Goal: Task Accomplishment & Management: Use online tool/utility

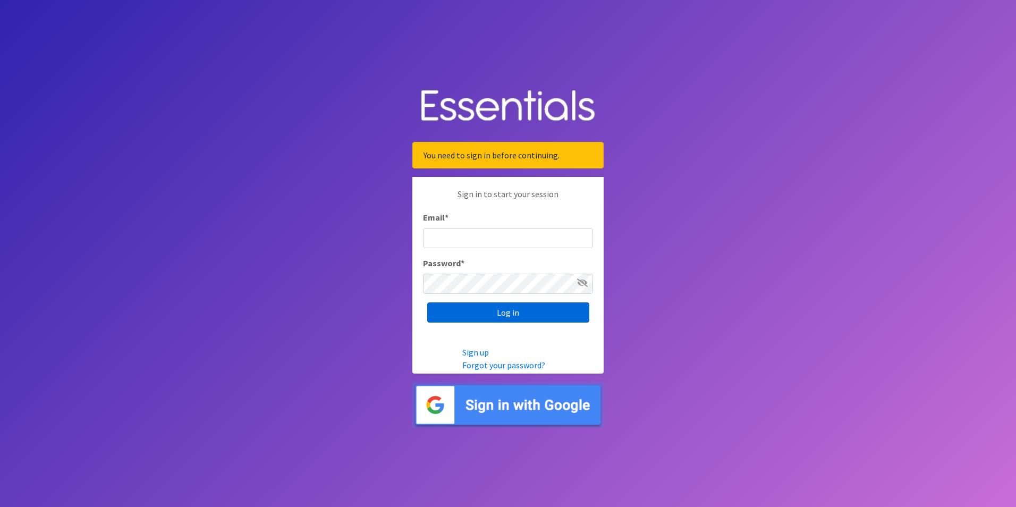
type input "[PERSON_NAME][EMAIL_ADDRESS][DOMAIN_NAME]"
click at [508, 306] on input "Log in" at bounding box center [508, 312] width 162 height 20
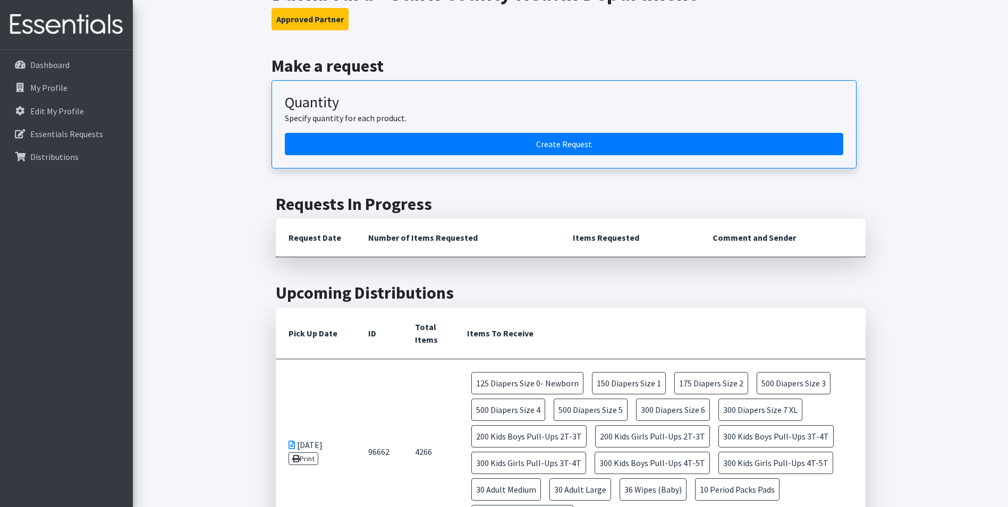
scroll to position [106, 0]
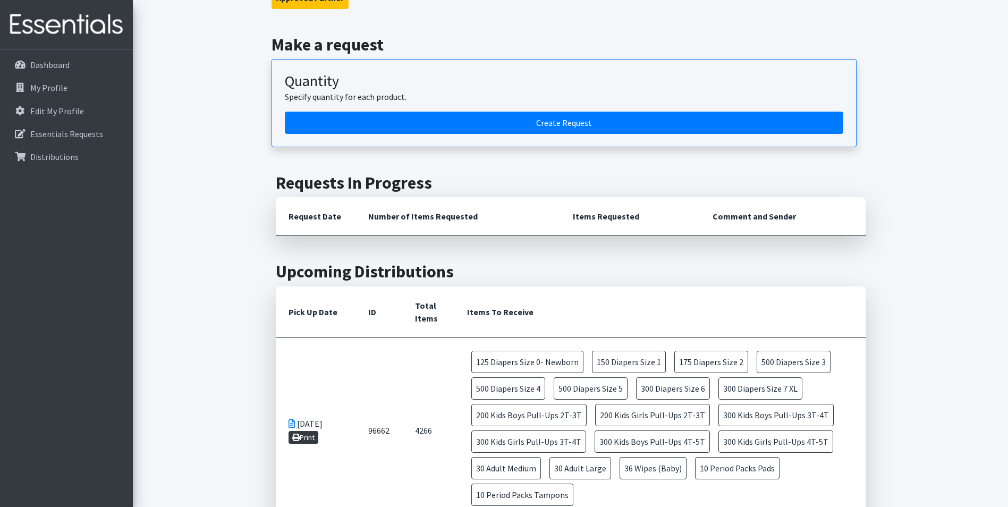
click at [307, 437] on link "Print" at bounding box center [304, 437] width 30 height 13
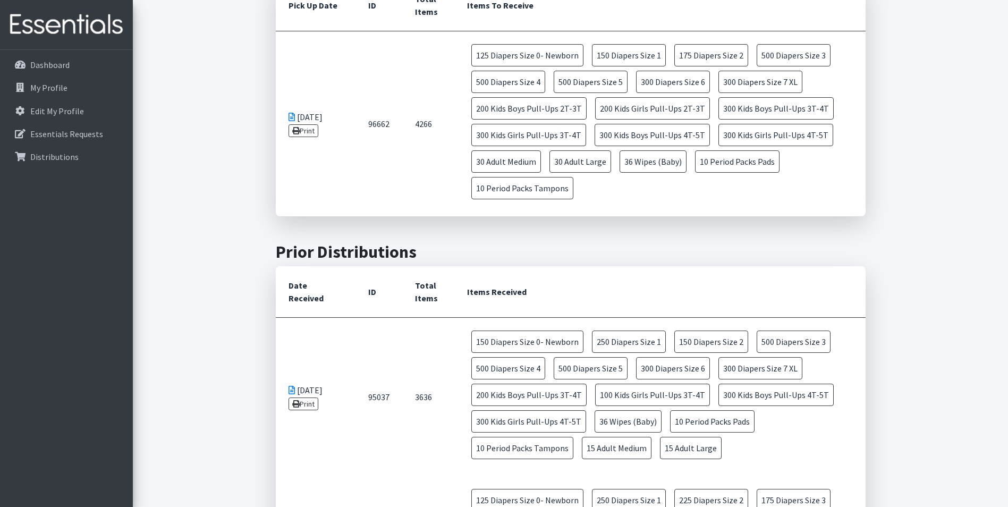
scroll to position [425, 0]
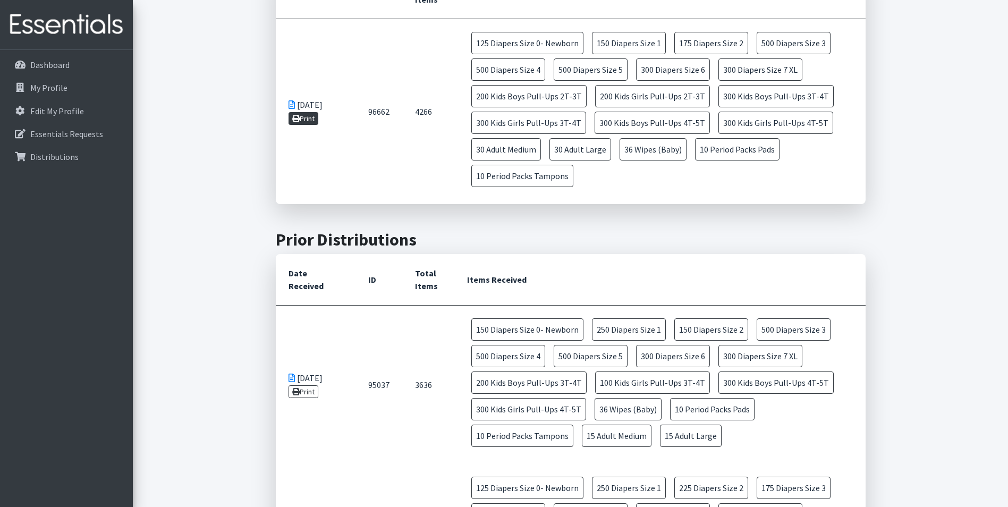
click at [313, 121] on link "Print" at bounding box center [304, 118] width 30 height 13
